Goal: Task Accomplishment & Management: Use online tool/utility

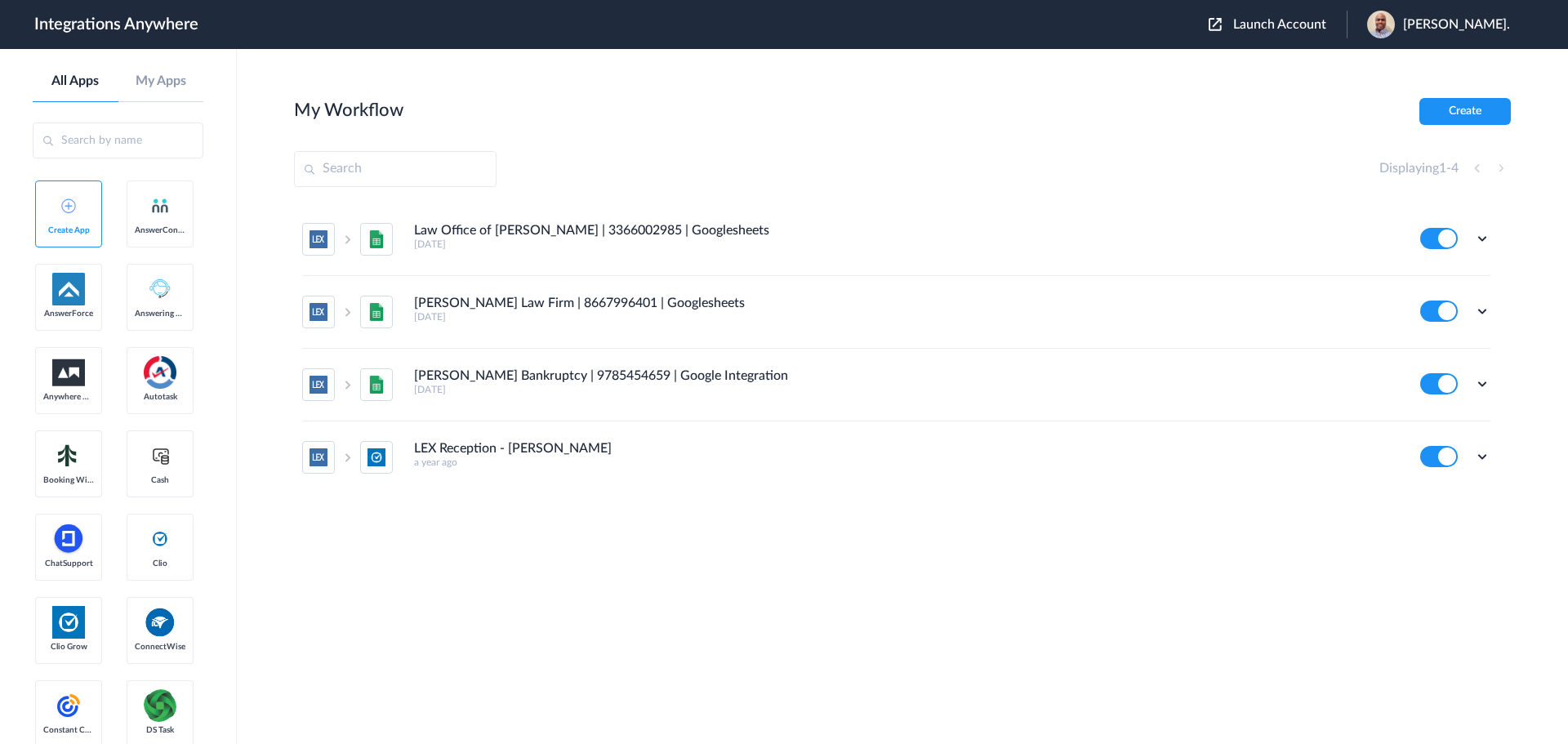
click at [1278, 20] on span "Launch Account" at bounding box center [1279, 25] width 93 height 13
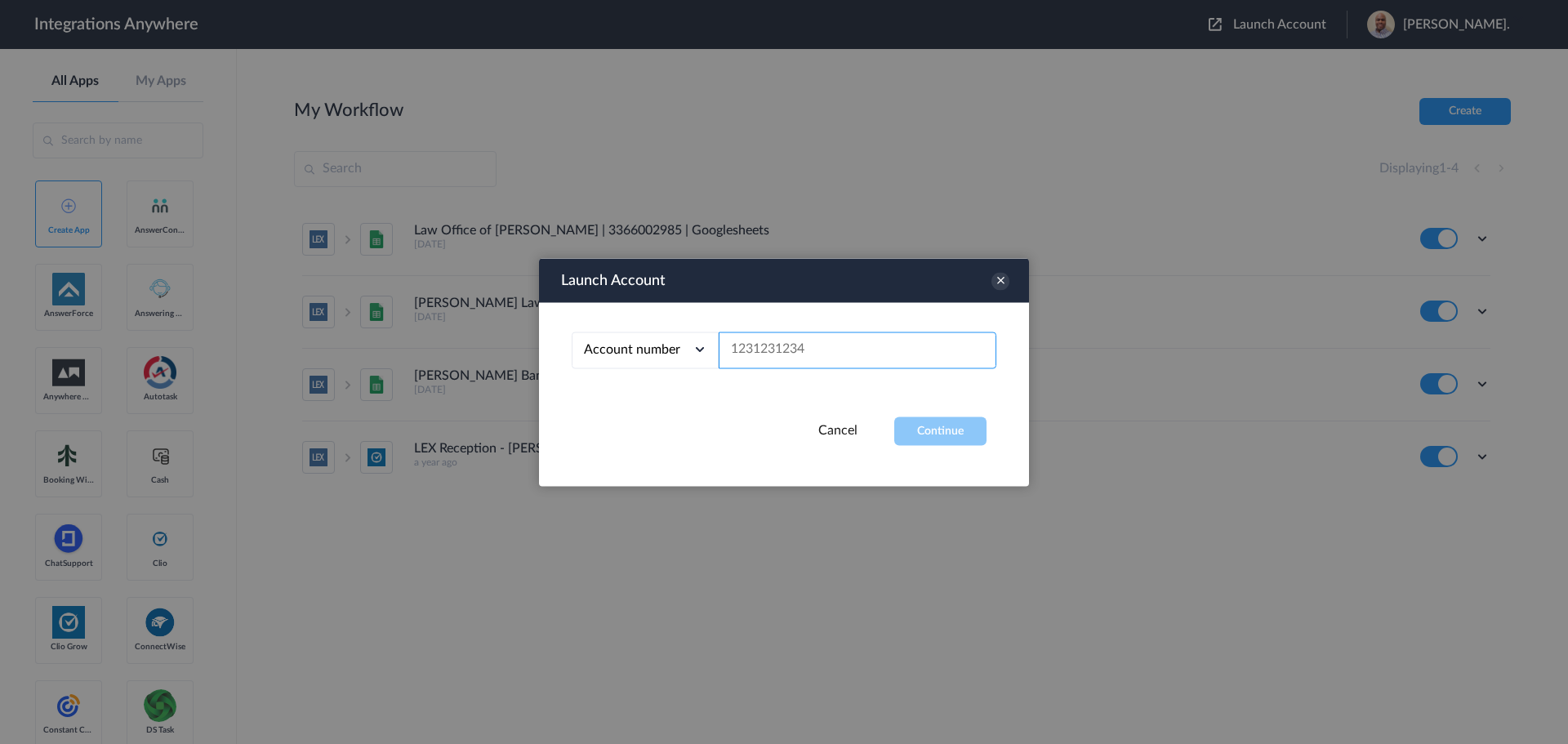
paste input "2145505966"
type input "2145505966"
click at [969, 437] on button "Continue" at bounding box center [940, 430] width 92 height 28
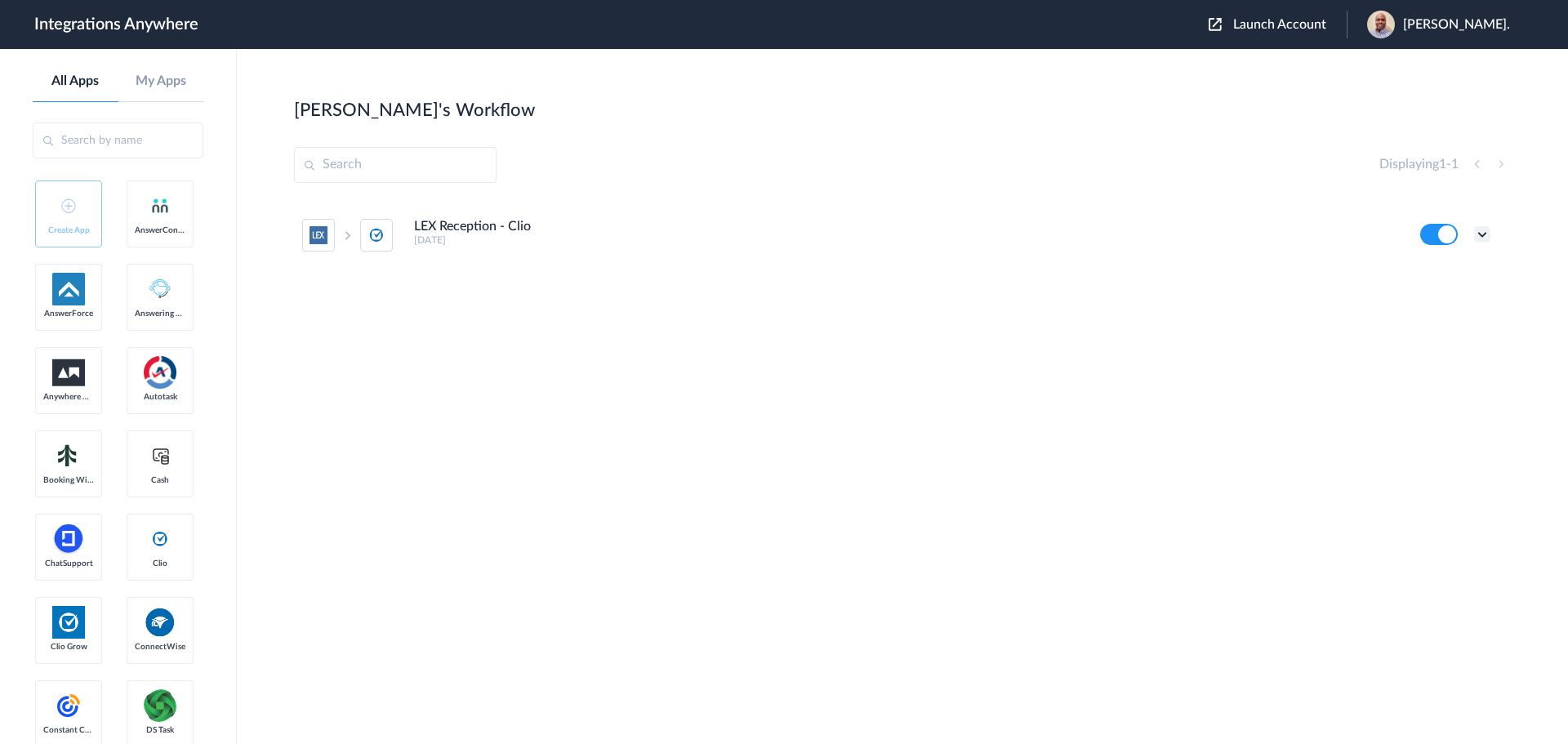
click at [1481, 231] on icon at bounding box center [1482, 234] width 16 height 16
click at [1451, 271] on li "Edit" at bounding box center [1437, 272] width 107 height 30
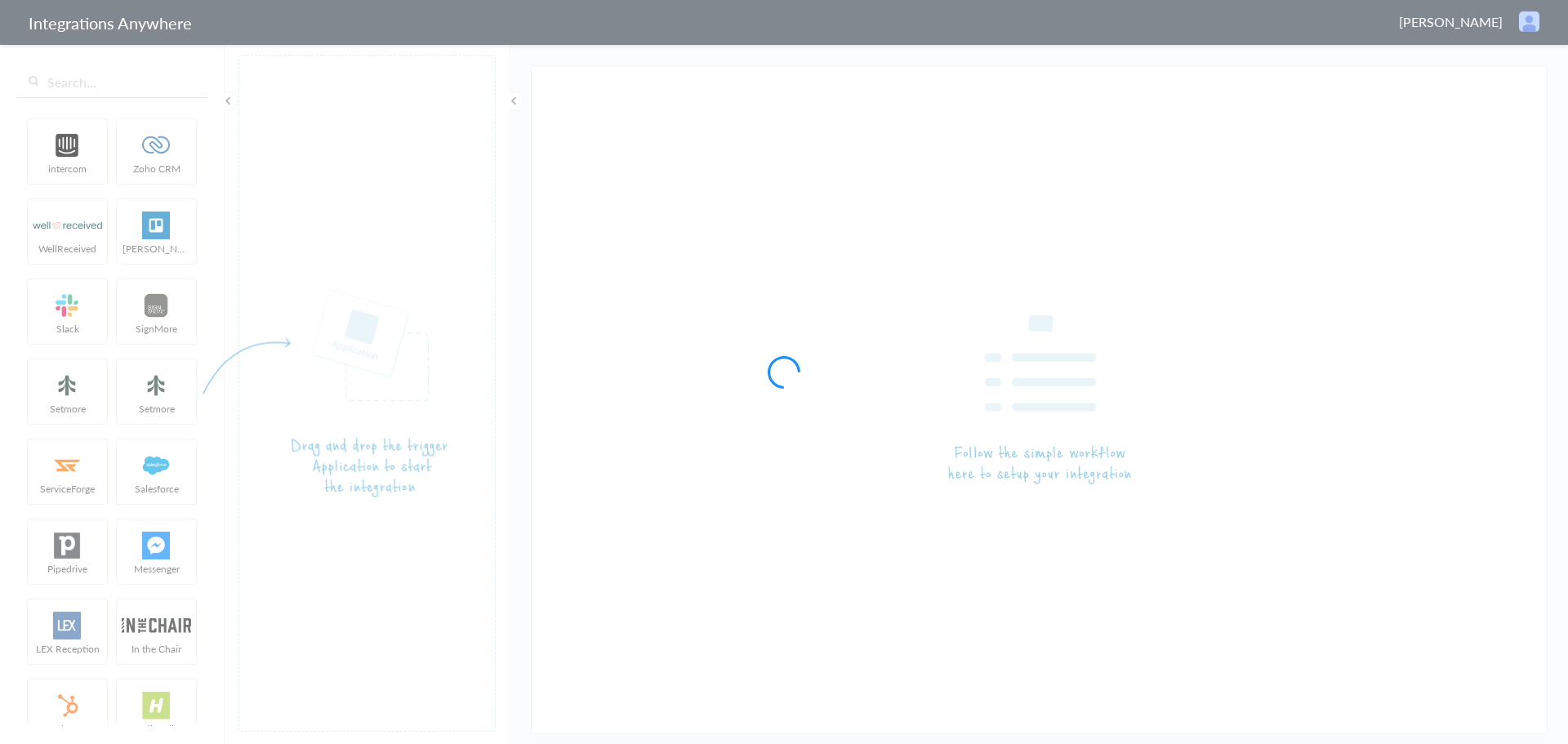
type input "LEX Reception - Clio"
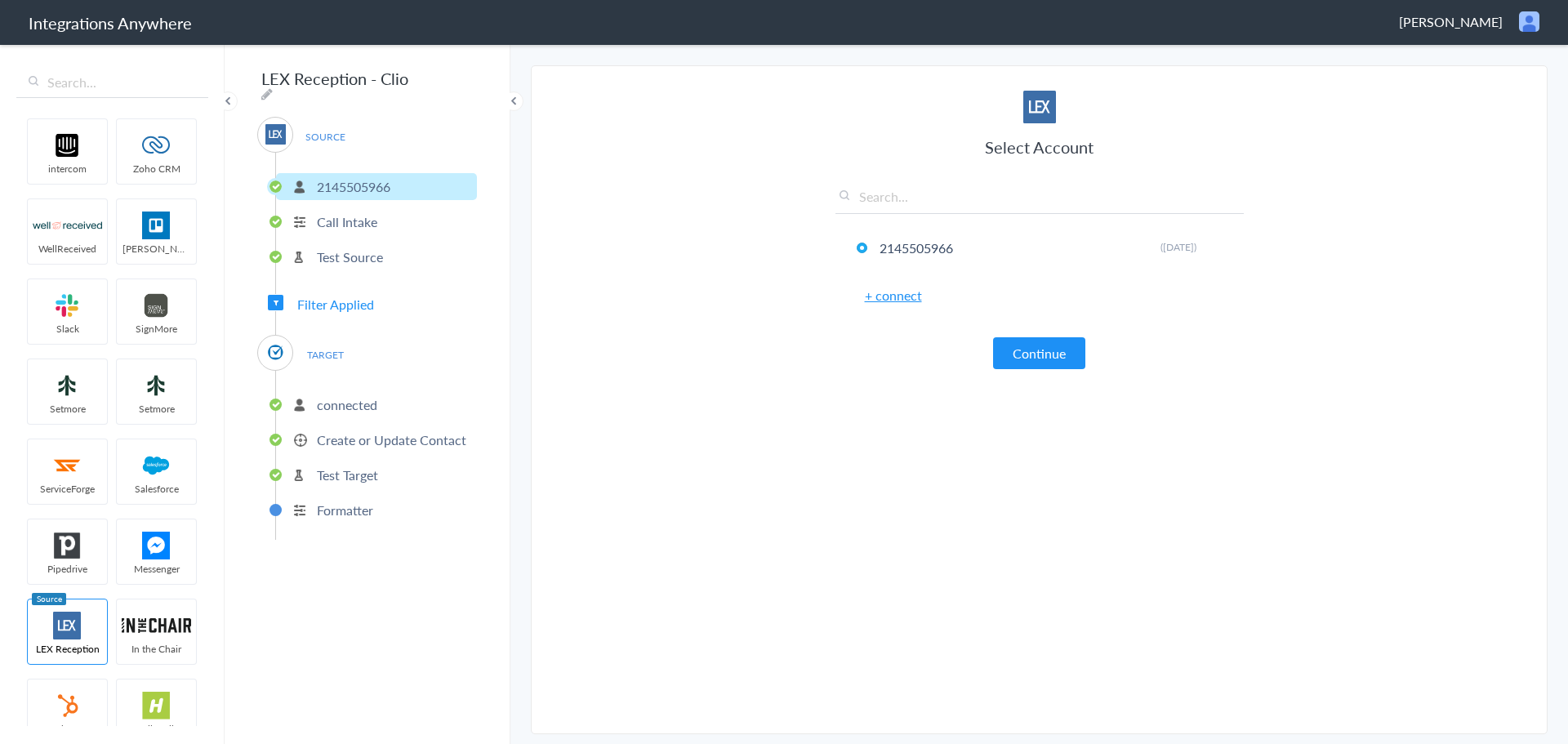
click at [362, 216] on p "Call Intake" at bounding box center [347, 221] width 60 height 19
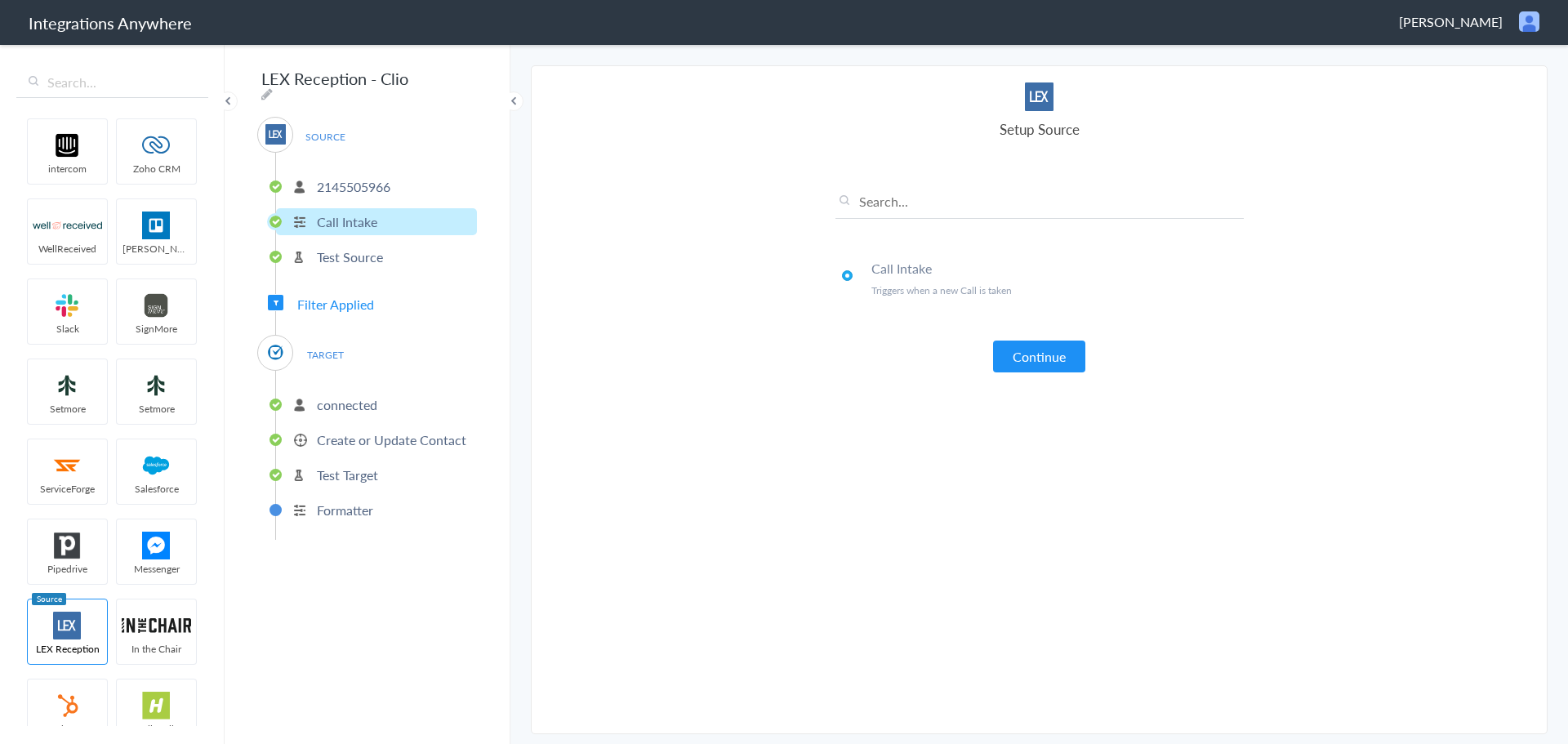
click at [349, 301] on span "Filter Applied" at bounding box center [335, 304] width 76 height 19
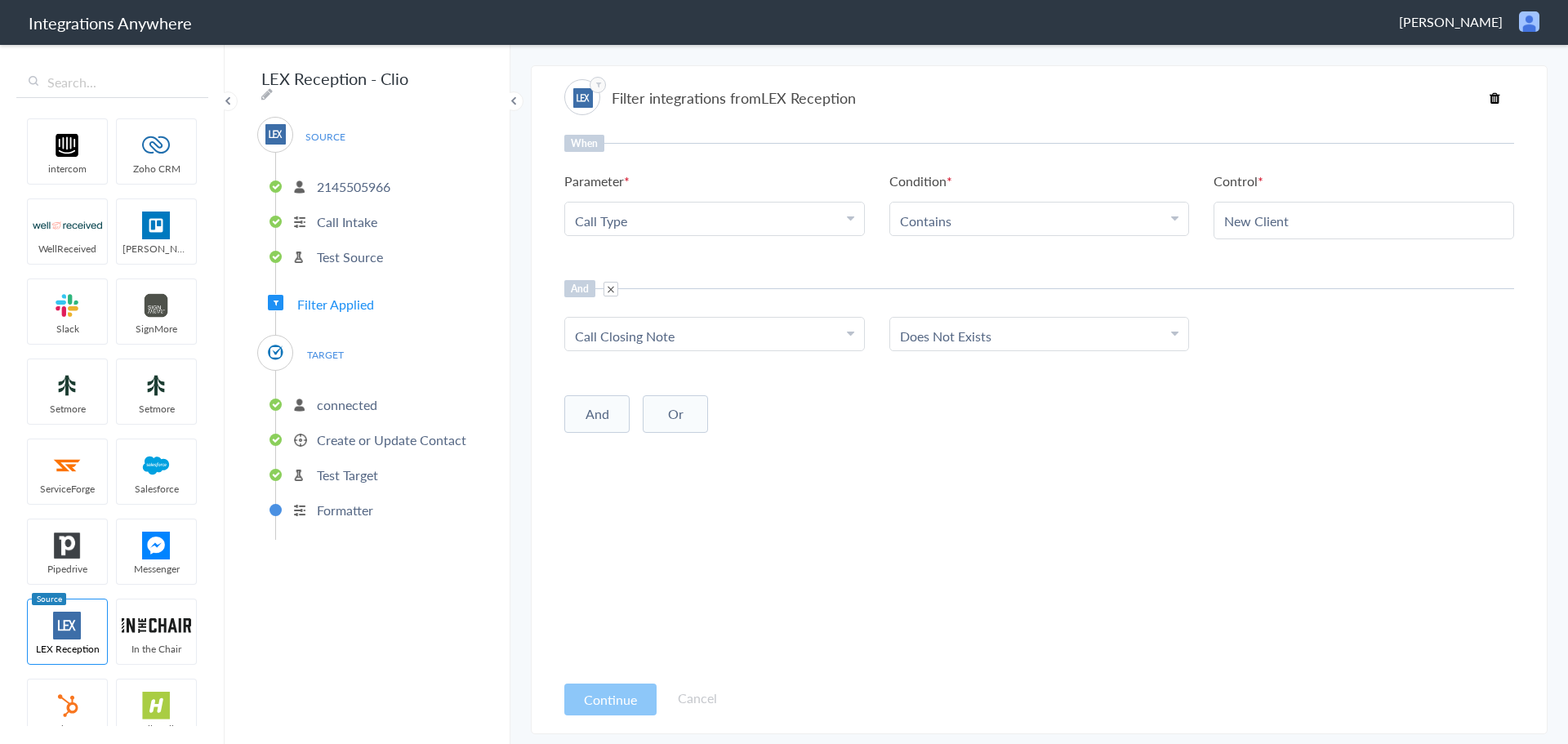
click at [361, 178] on p "2145505966" at bounding box center [353, 187] width 74 height 19
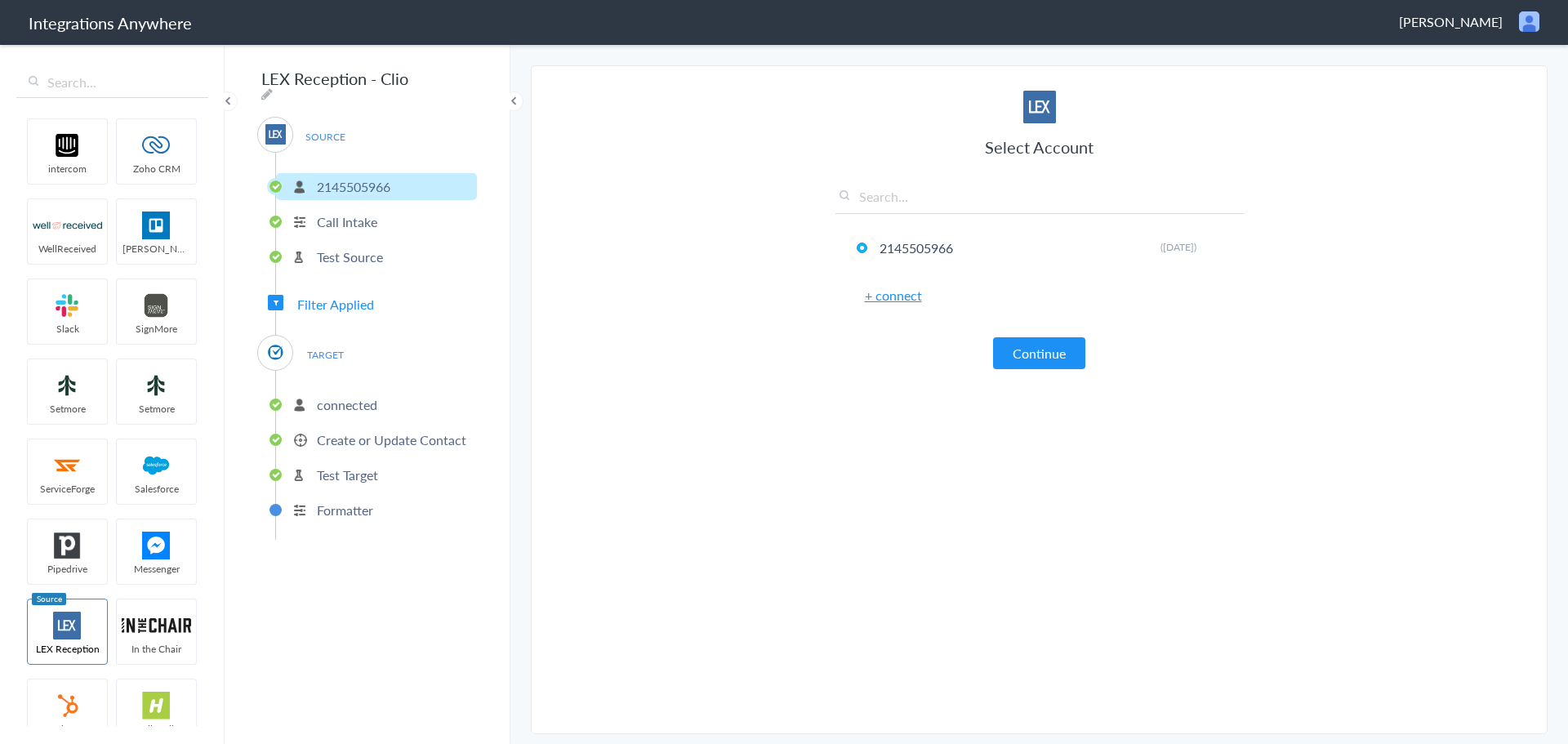
click at [343, 395] on p "connected" at bounding box center [347, 404] width 60 height 19
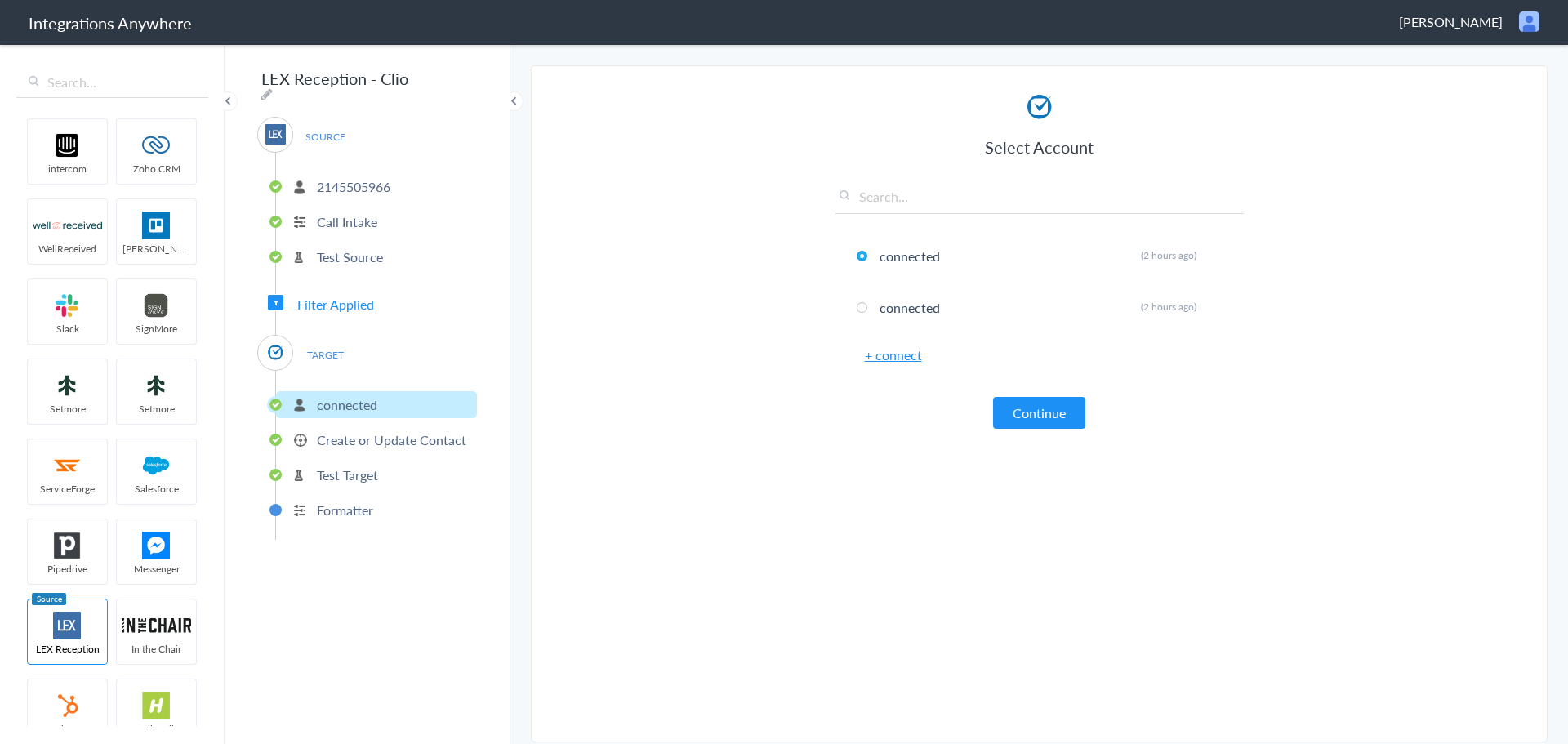
click at [323, 253] on p "Test Source" at bounding box center [350, 257] width 66 height 19
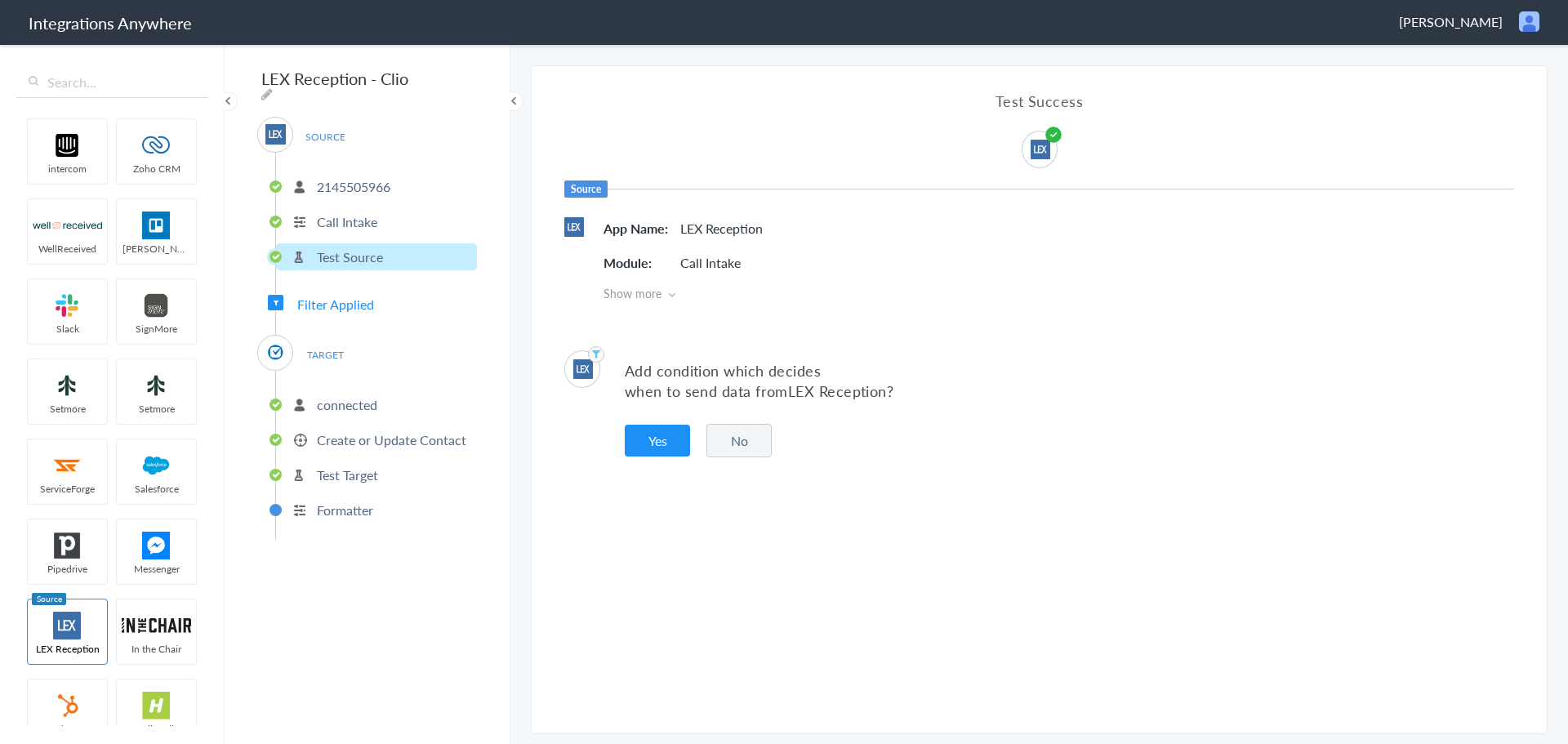
click at [329, 357] on span "TARGET" at bounding box center [325, 355] width 62 height 22
click at [335, 345] on span "TARGET" at bounding box center [325, 355] width 62 height 22
click at [349, 395] on p "connected" at bounding box center [347, 404] width 60 height 19
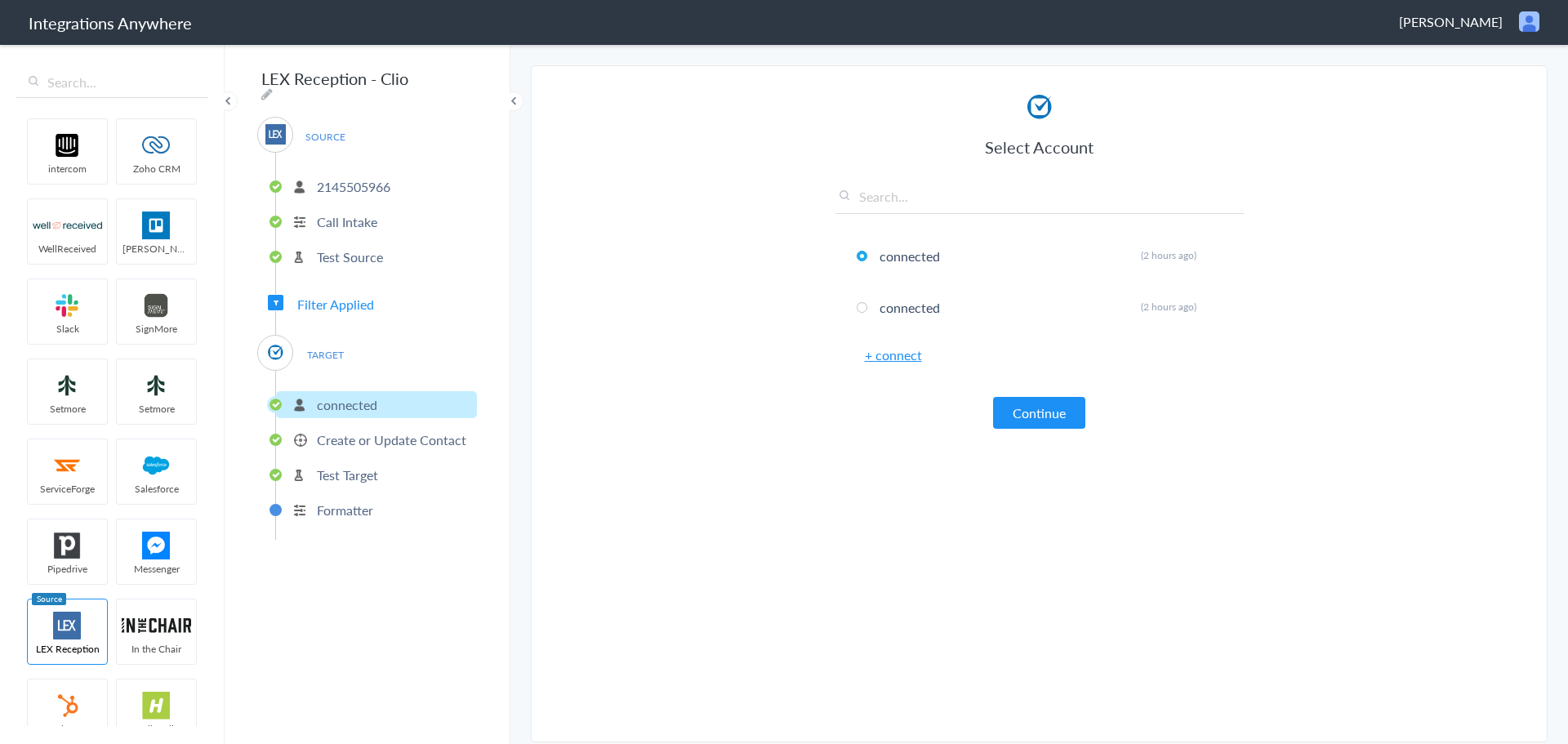
click at [392, 438] on p "Create or Update Contact" at bounding box center [392, 440] width 149 height 19
